Goal: Task Accomplishment & Management: Manage account settings

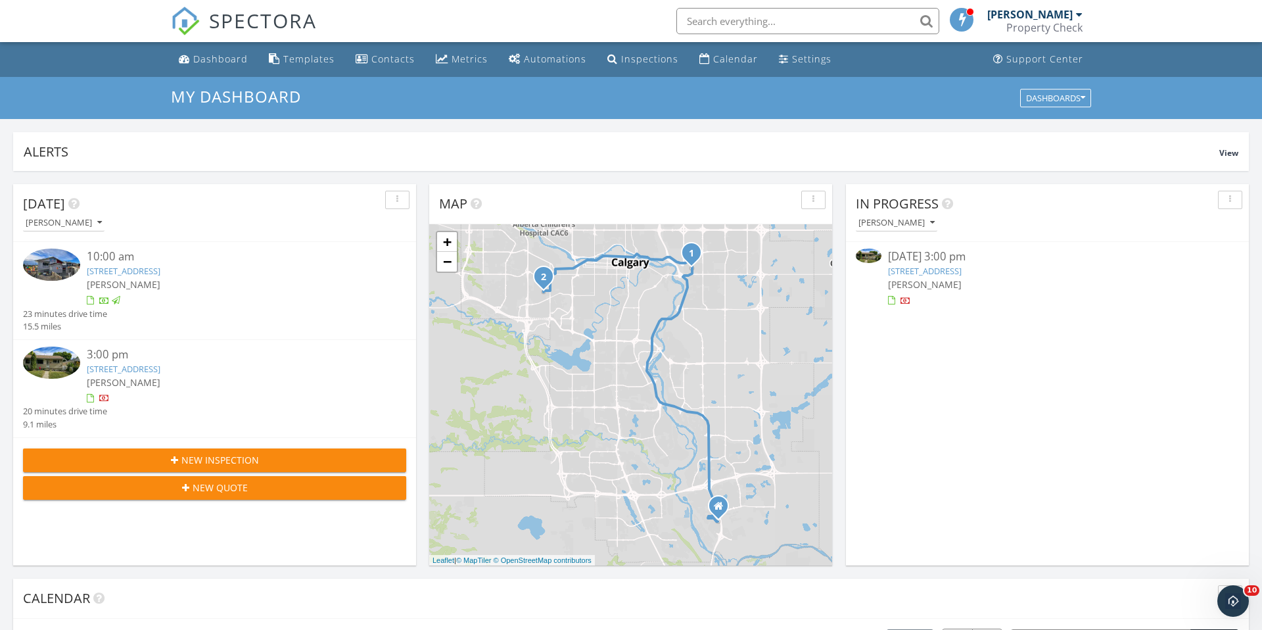
click at [160, 272] on link "2839 12 Ave SE, Calgary, AB T2A 0G4" at bounding box center [124, 271] width 74 height 12
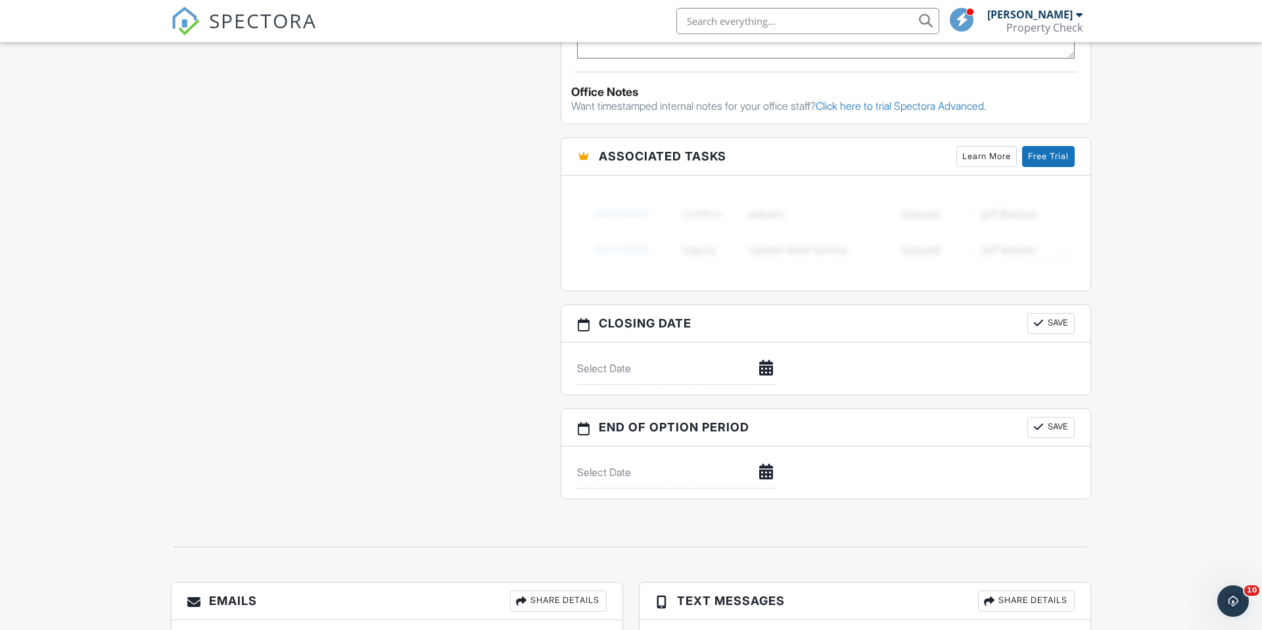
scroll to position [1237, 0]
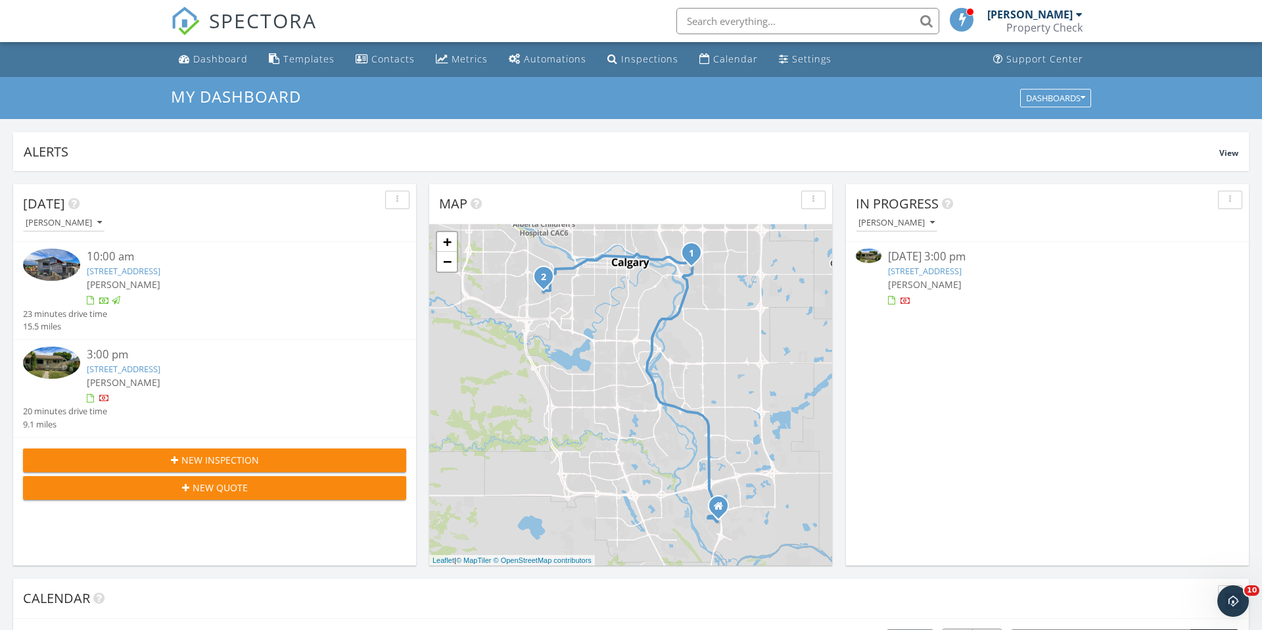
click at [160, 271] on link "2839 12 Ave SE, Calgary, AB T2A 0G4" at bounding box center [124, 271] width 74 height 12
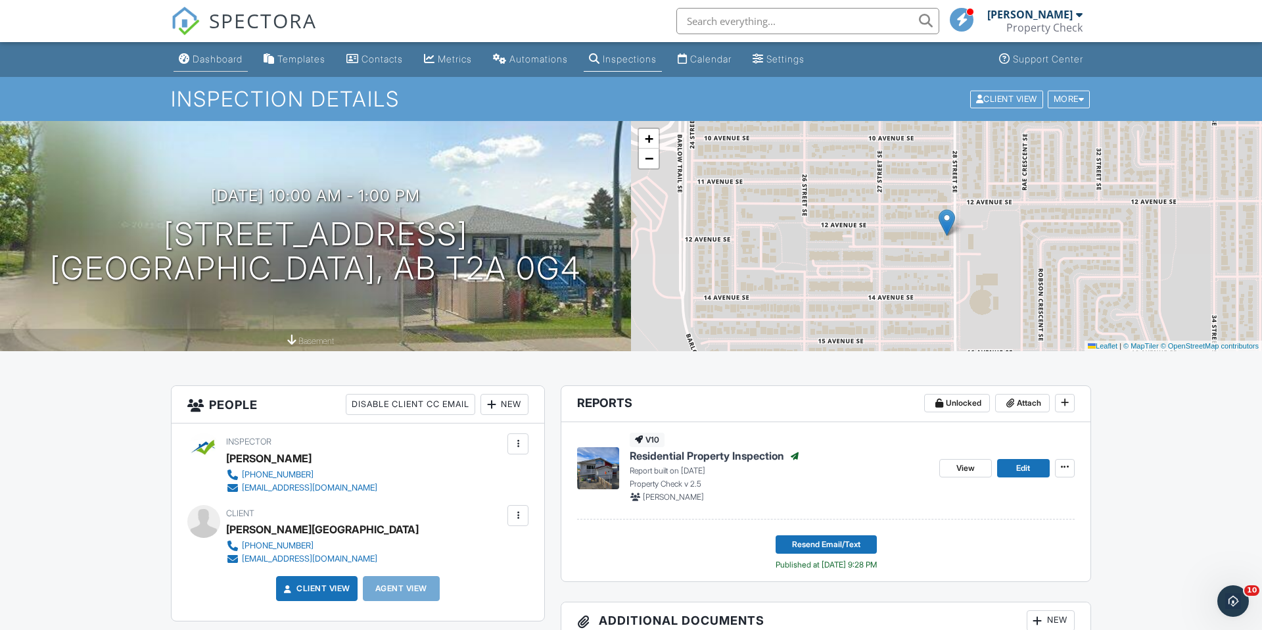
click at [220, 55] on div "Dashboard" at bounding box center [218, 58] width 50 height 11
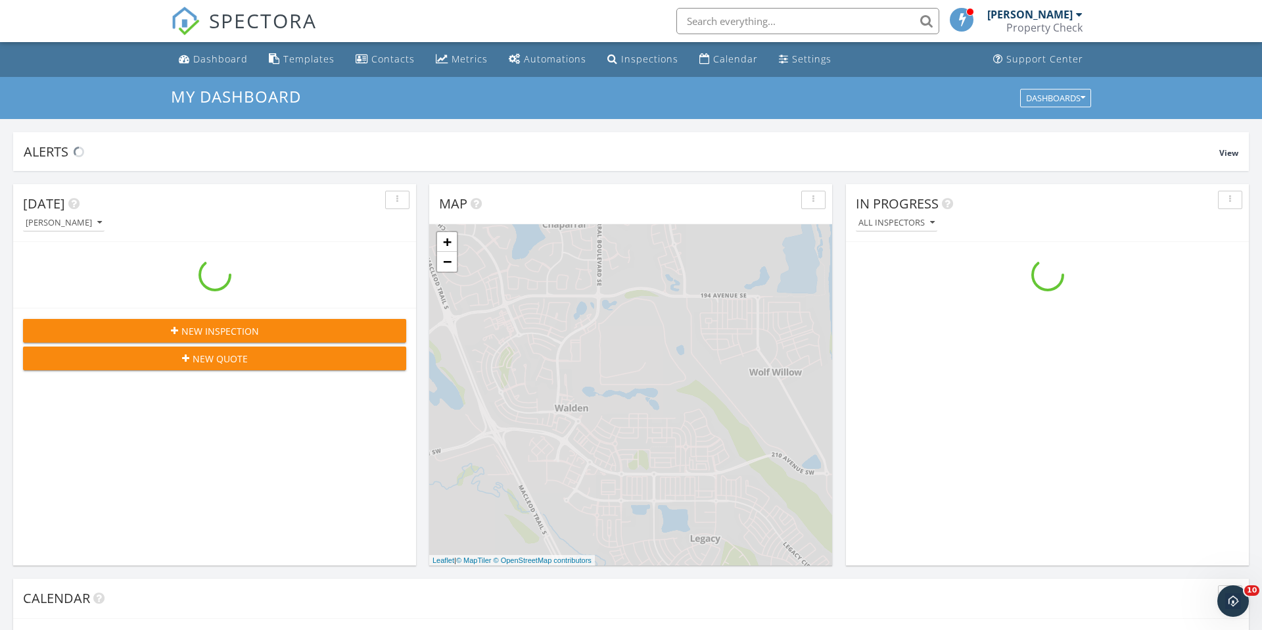
scroll to position [1197, 1263]
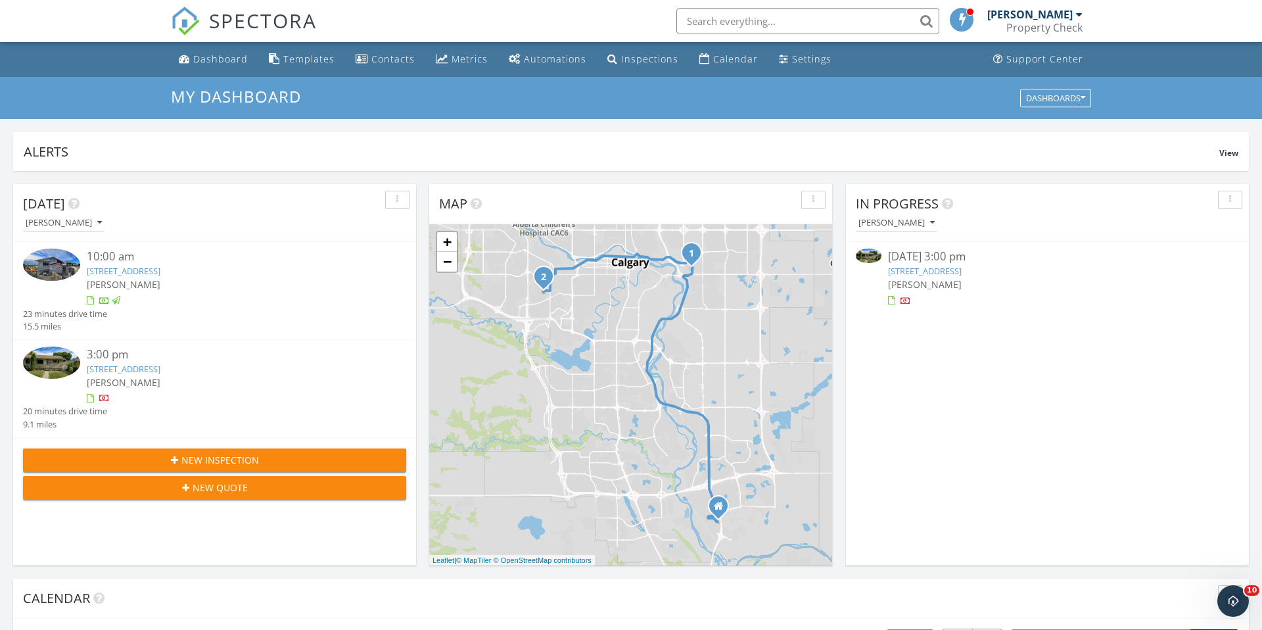
click at [160, 371] on link "[STREET_ADDRESS]" at bounding box center [124, 369] width 74 height 12
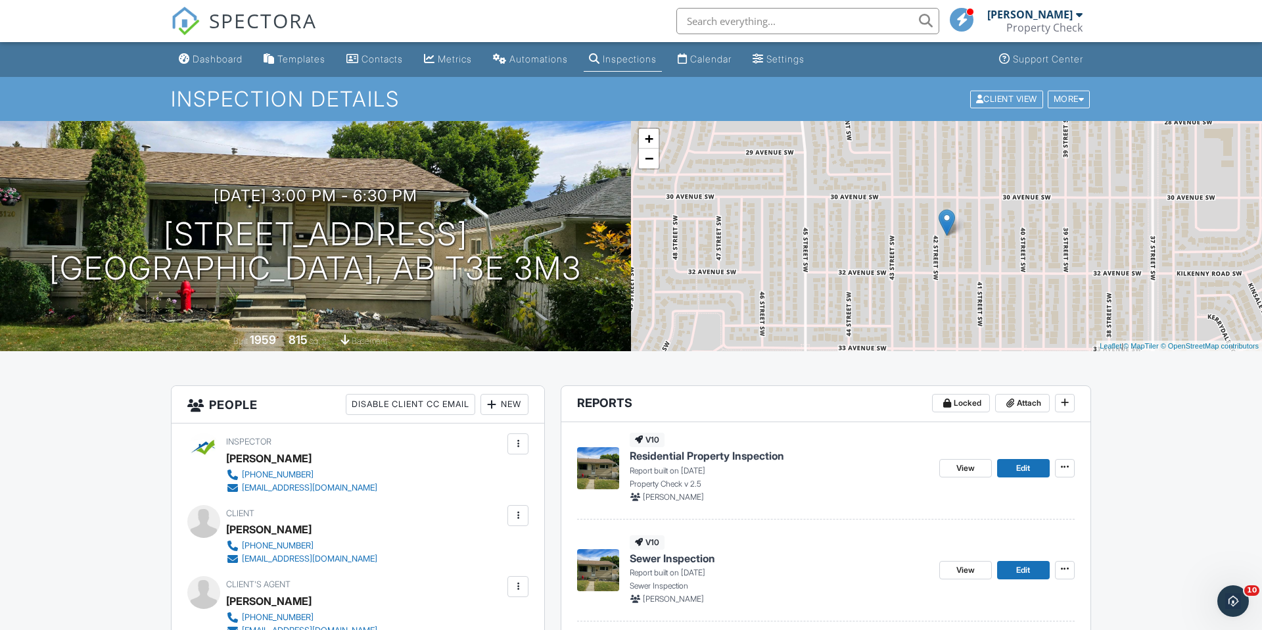
click at [697, 560] on span "Sewer Inspection" at bounding box center [672, 558] width 85 height 14
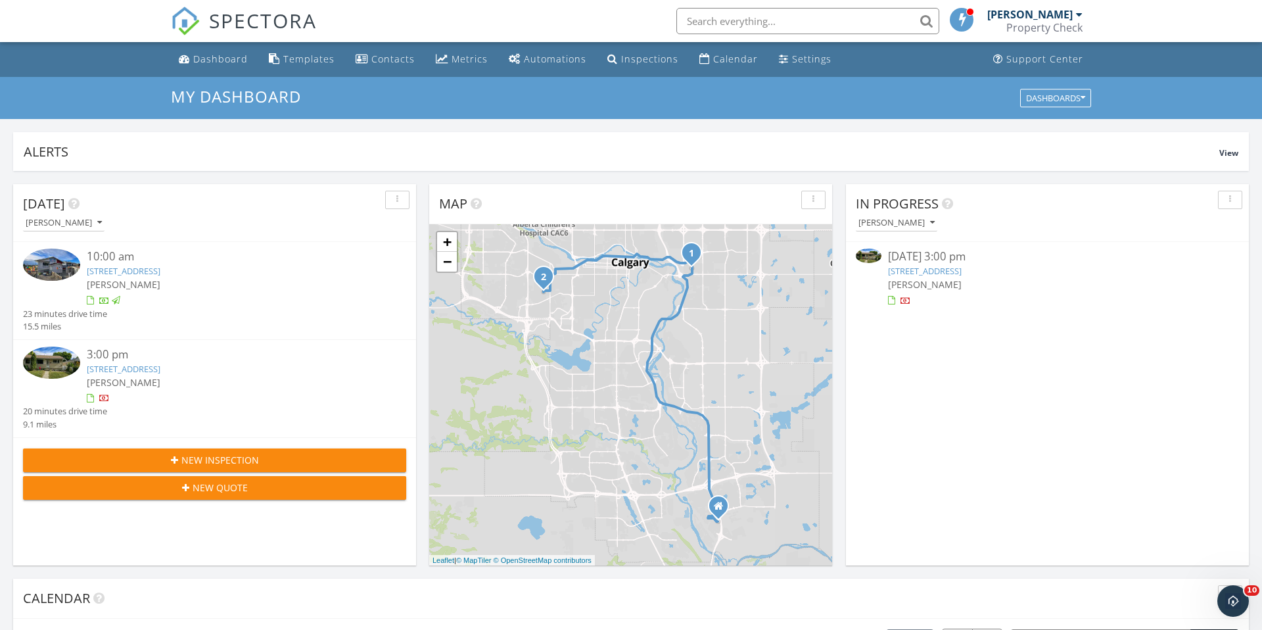
click at [160, 371] on link "[STREET_ADDRESS]" at bounding box center [124, 369] width 74 height 12
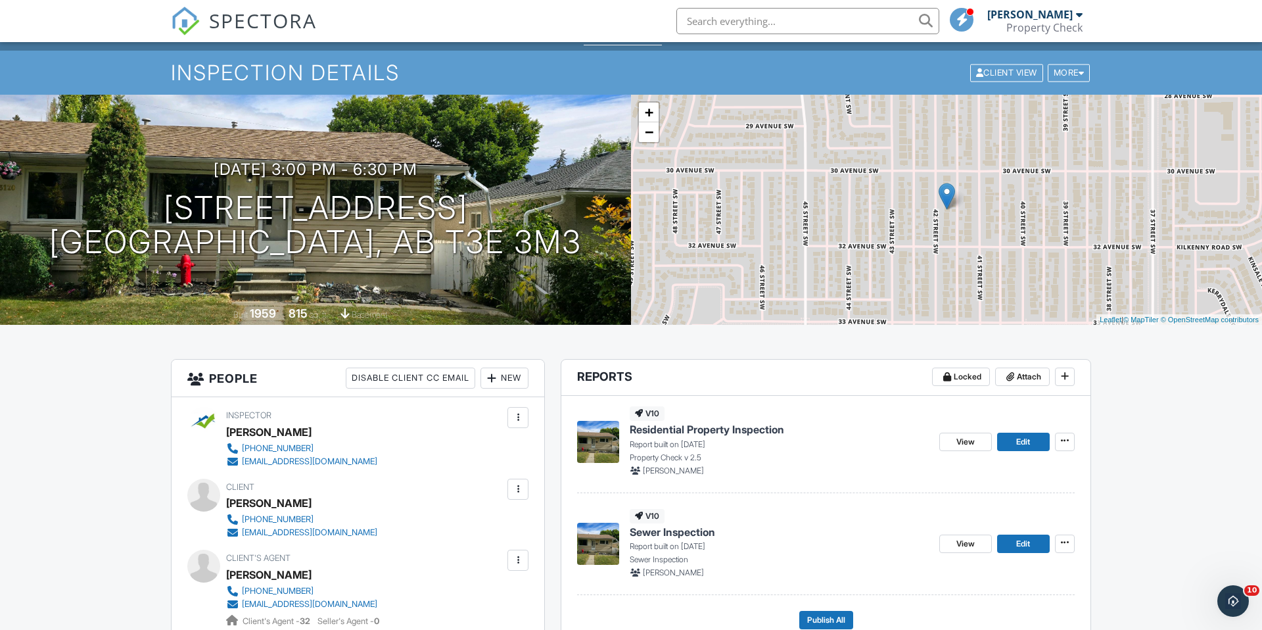
scroll to position [12, 0]
